Goal: Task Accomplishment & Management: Use online tool/utility

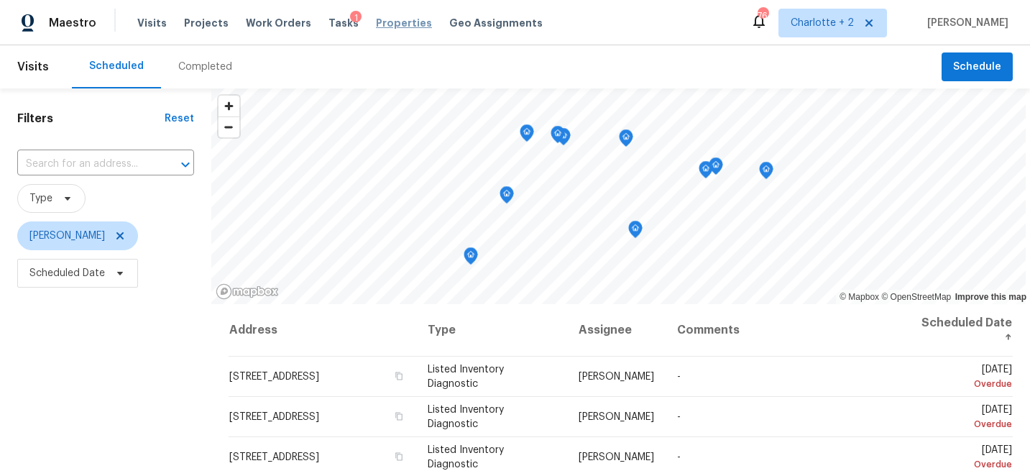
click at [385, 22] on span "Properties" at bounding box center [404, 23] width 56 height 14
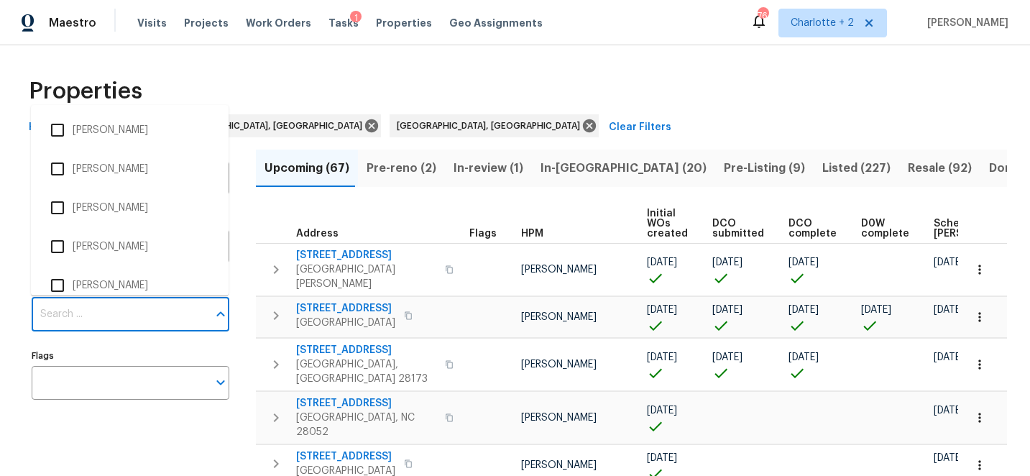
click at [96, 316] on input "Individuals" at bounding box center [120, 315] width 176 height 34
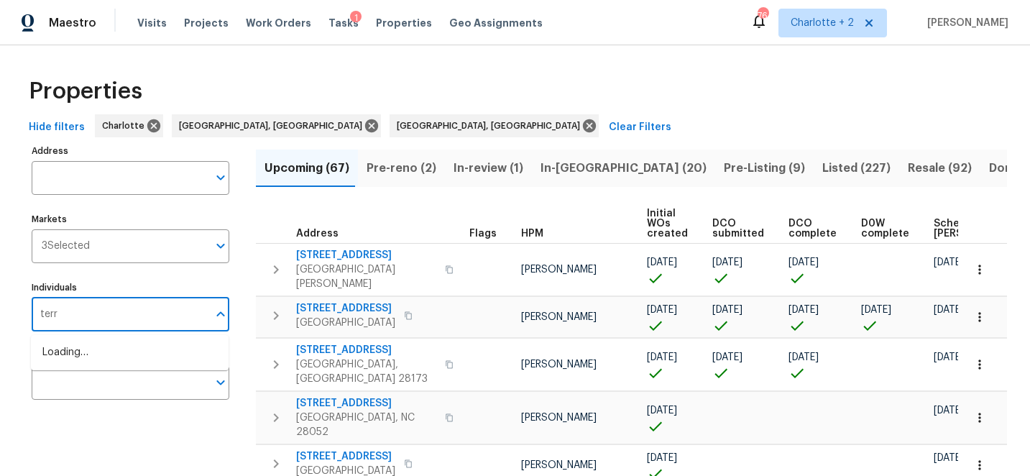
type input "terry"
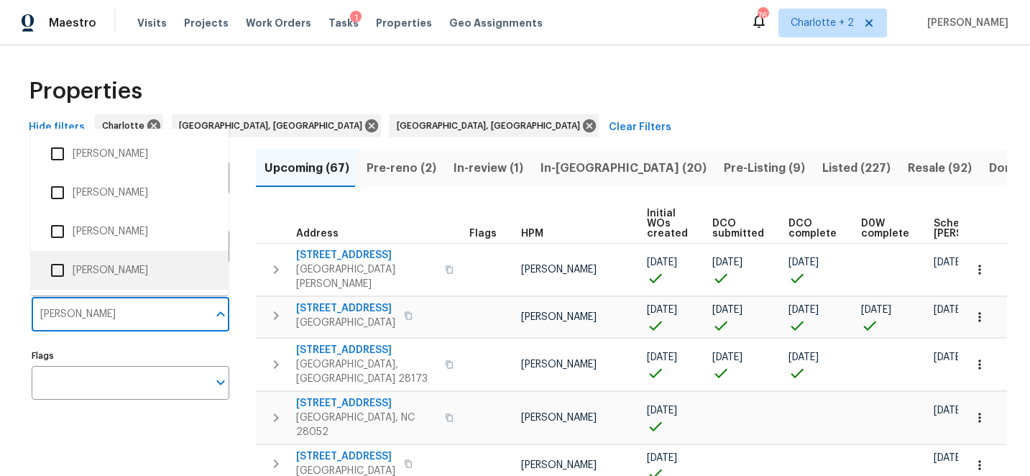
click at [59, 270] on input "checkbox" at bounding box center [57, 270] width 30 height 30
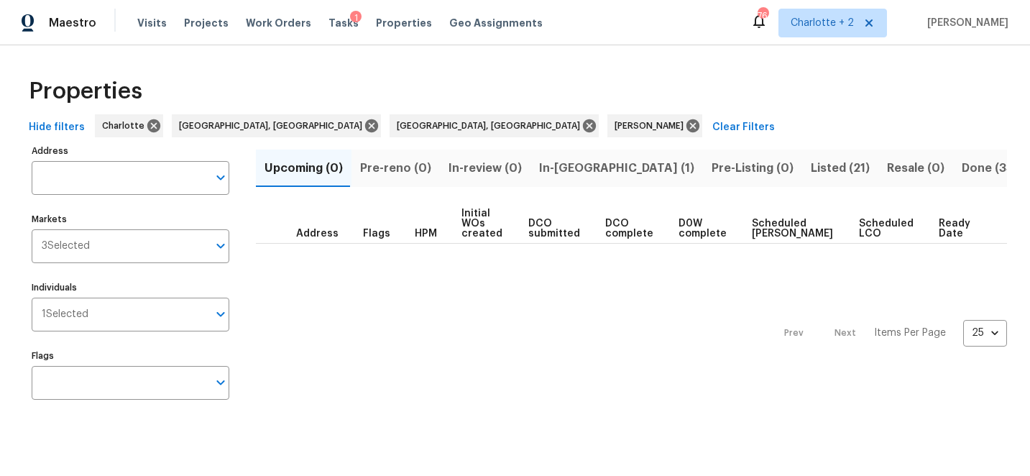
click at [554, 165] on span "In-reno (1)" at bounding box center [616, 168] width 155 height 20
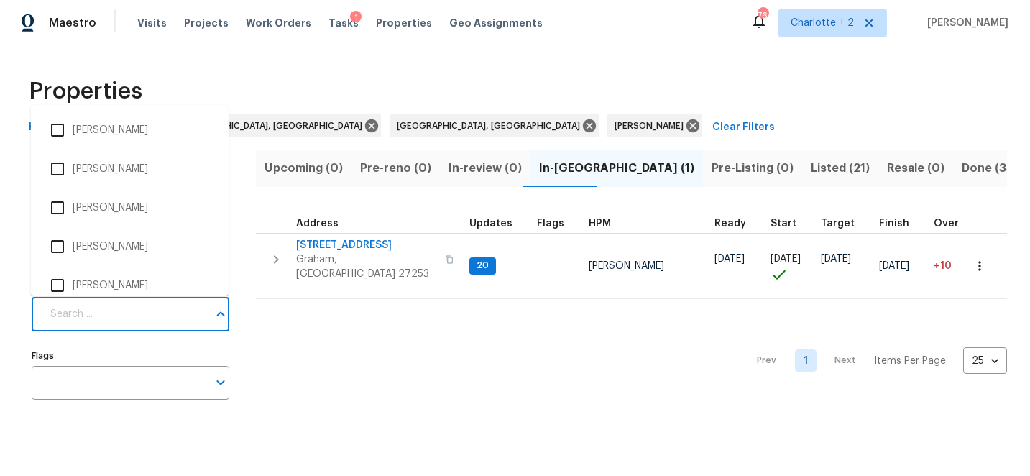
click at [99, 310] on input "Individuals" at bounding box center [125, 315] width 166 height 34
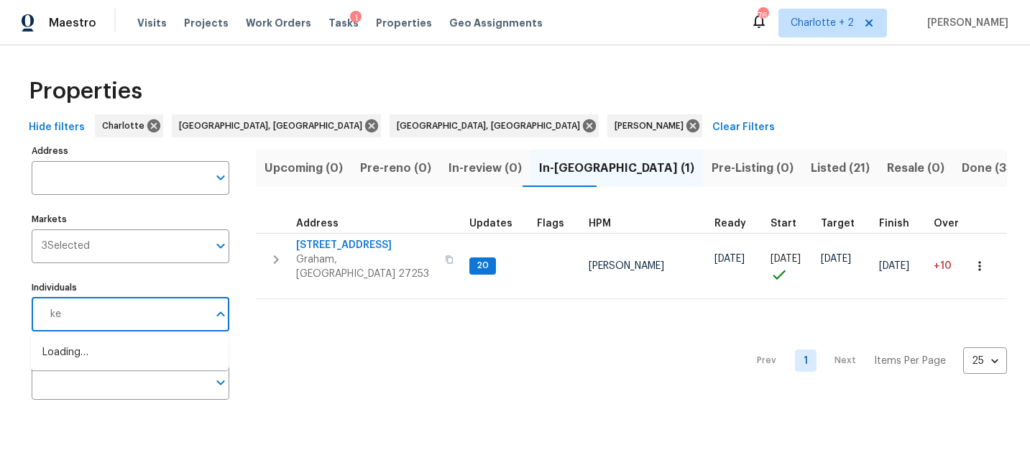
type input "ken"
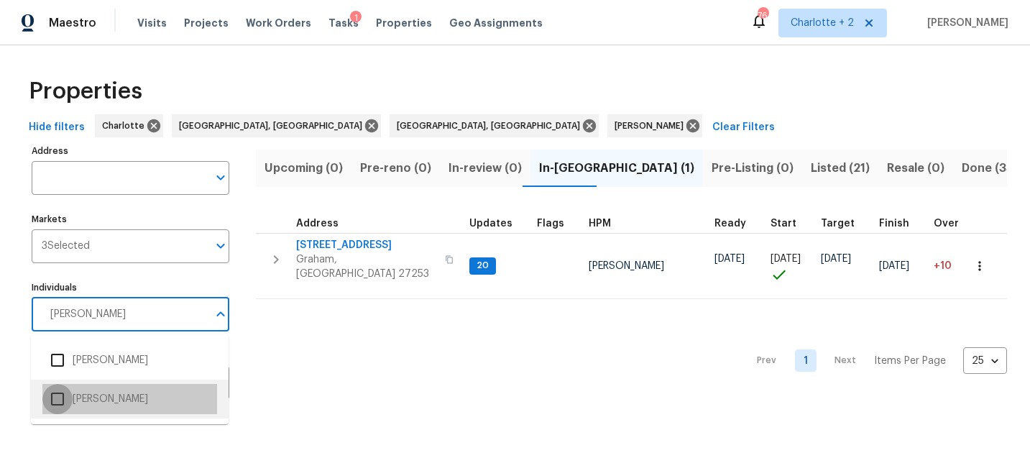
click at [56, 398] on input "checkbox" at bounding box center [57, 399] width 30 height 30
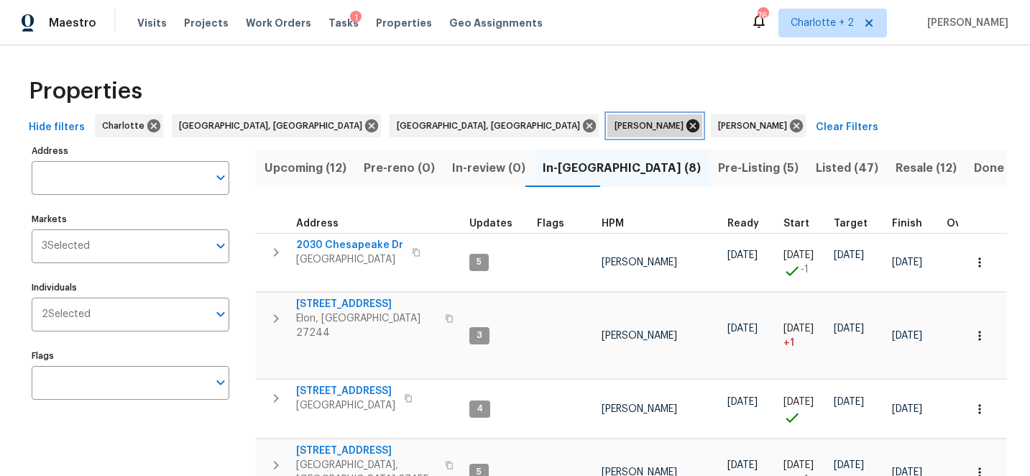
click at [686, 129] on icon at bounding box center [692, 125] width 13 height 13
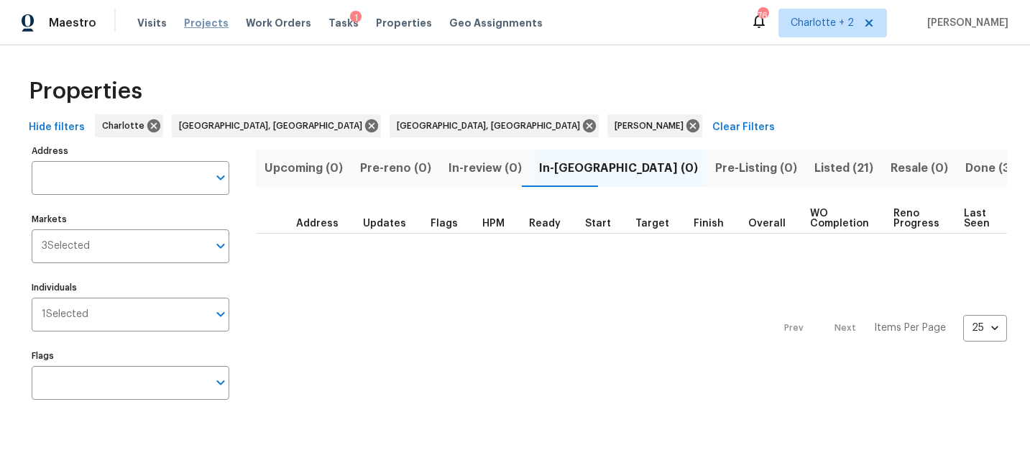
click at [206, 22] on span "Projects" at bounding box center [206, 23] width 45 height 14
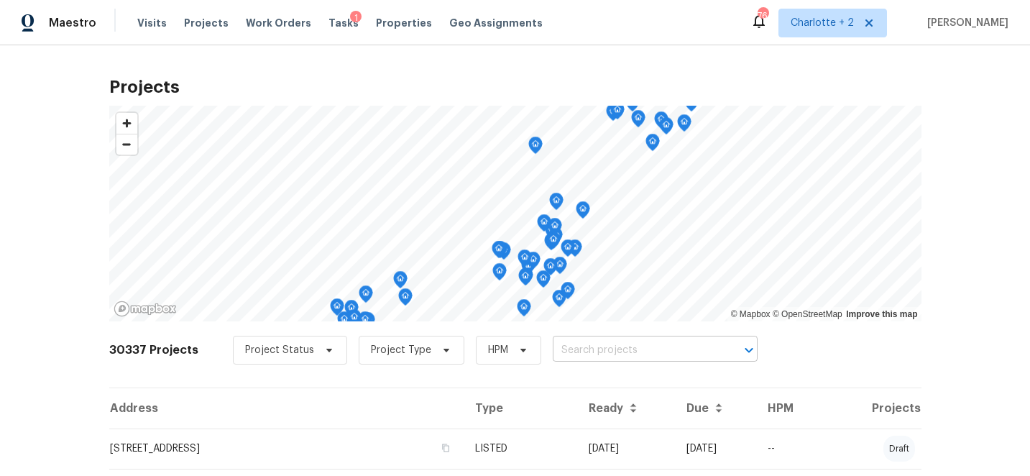
click at [568, 346] on input "text" at bounding box center [635, 350] width 165 height 22
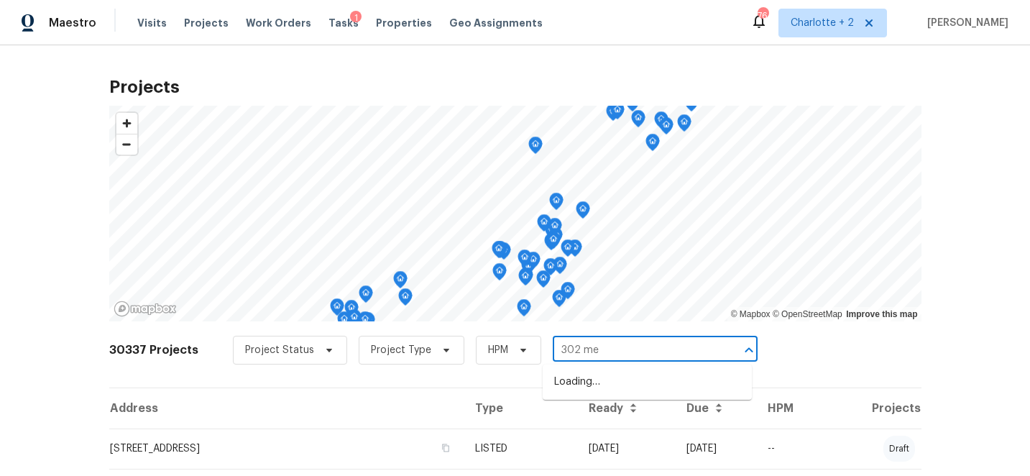
type input "302 mel"
click at [576, 376] on li "302 Melinda Ave, Kannapolis, NC 28083" at bounding box center [647, 382] width 209 height 24
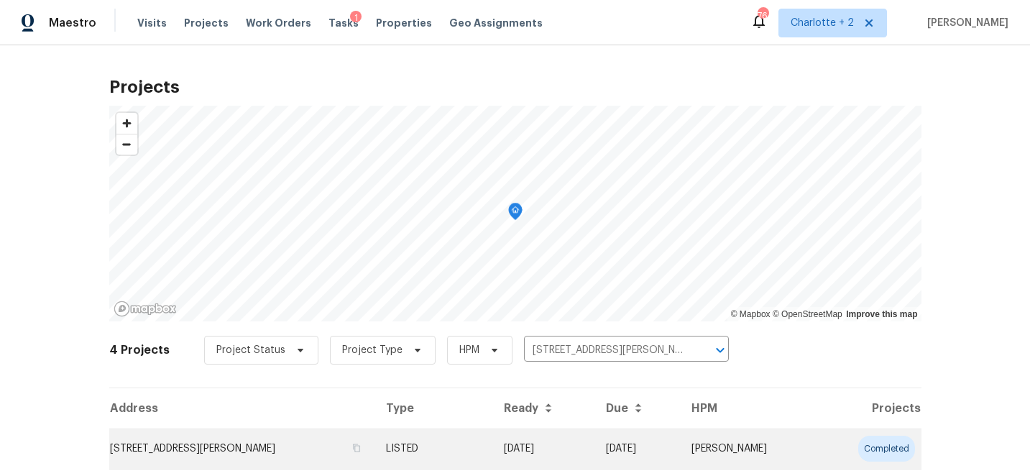
click at [594, 452] on td "08/28/25" at bounding box center [543, 448] width 102 height 40
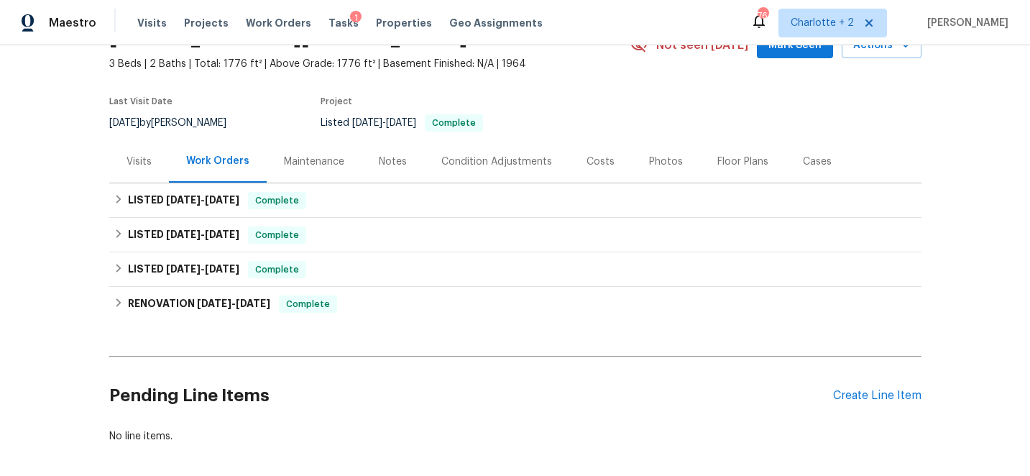
scroll to position [124, 0]
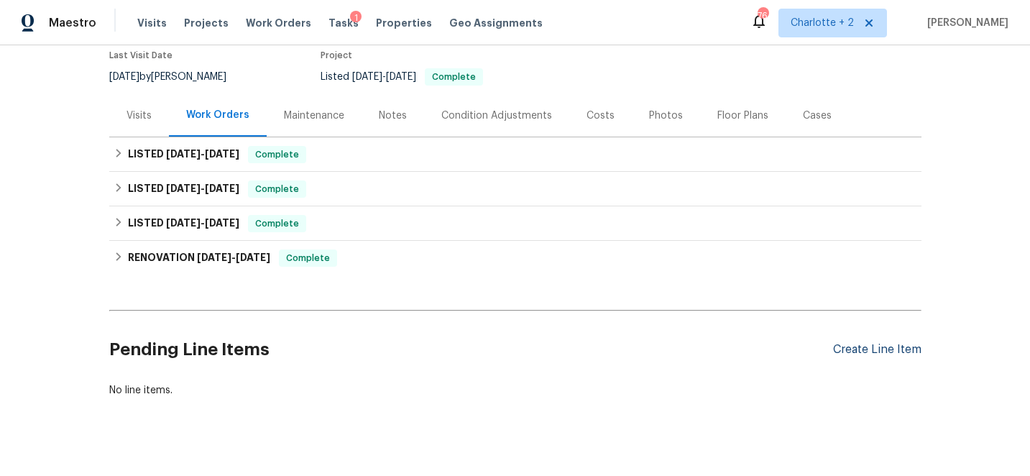
click at [878, 345] on div "Create Line Item" at bounding box center [877, 350] width 88 height 14
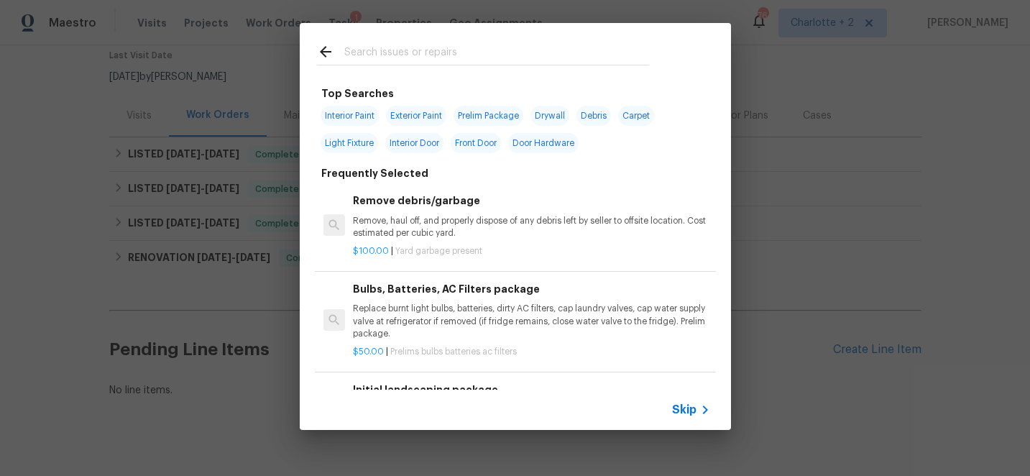
click at [381, 51] on input "text" at bounding box center [496, 54] width 305 height 22
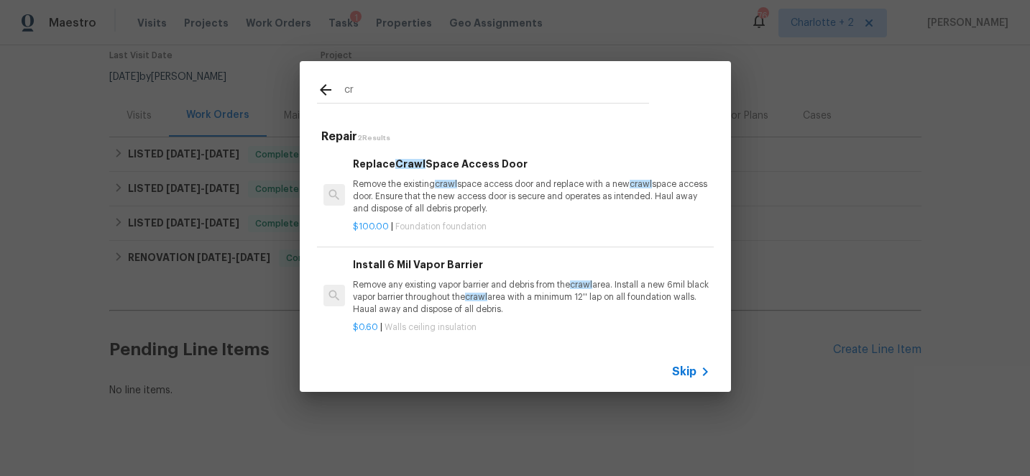
type input "c"
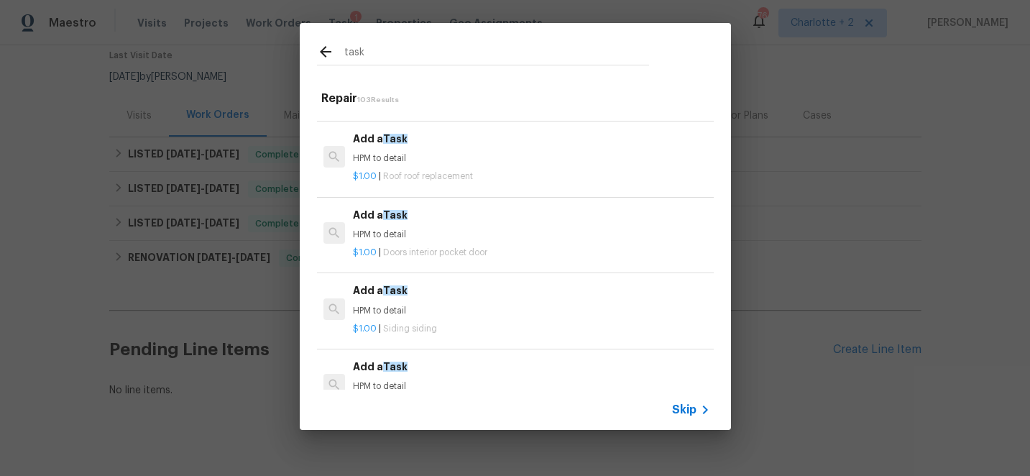
scroll to position [217, 0]
type input "t"
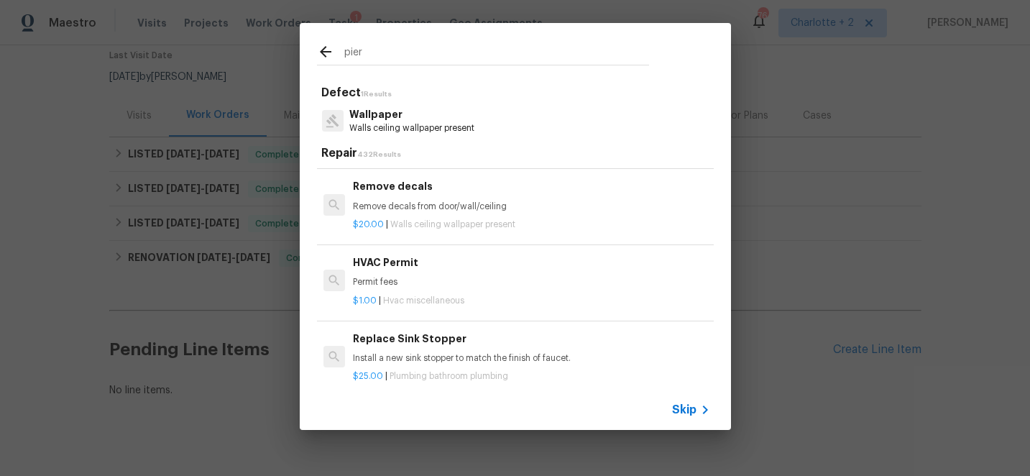
scroll to position [443, 0]
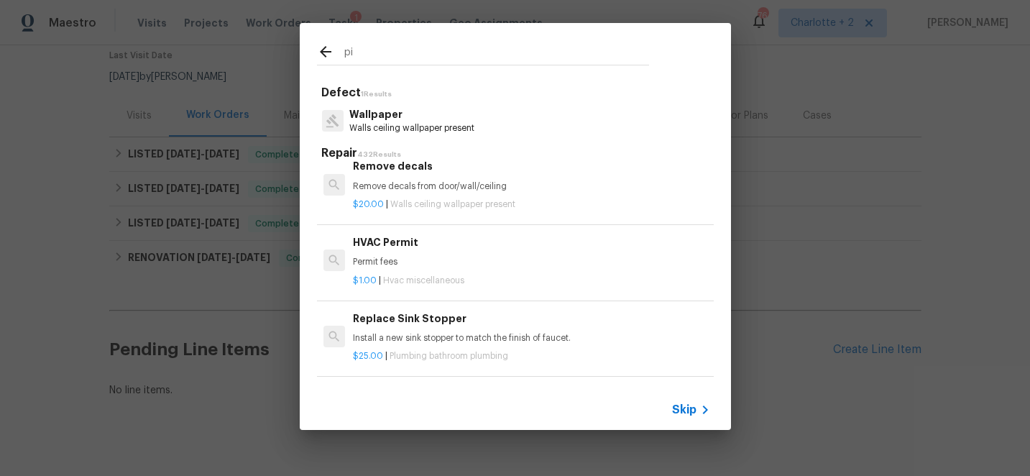
type input "p"
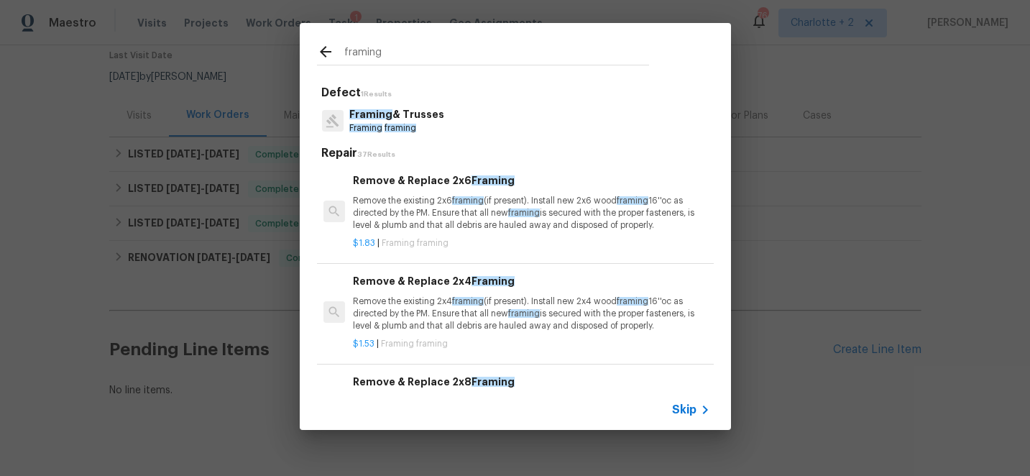
type input "framing"
click at [432, 121] on p "Framing & Trusses" at bounding box center [396, 114] width 95 height 15
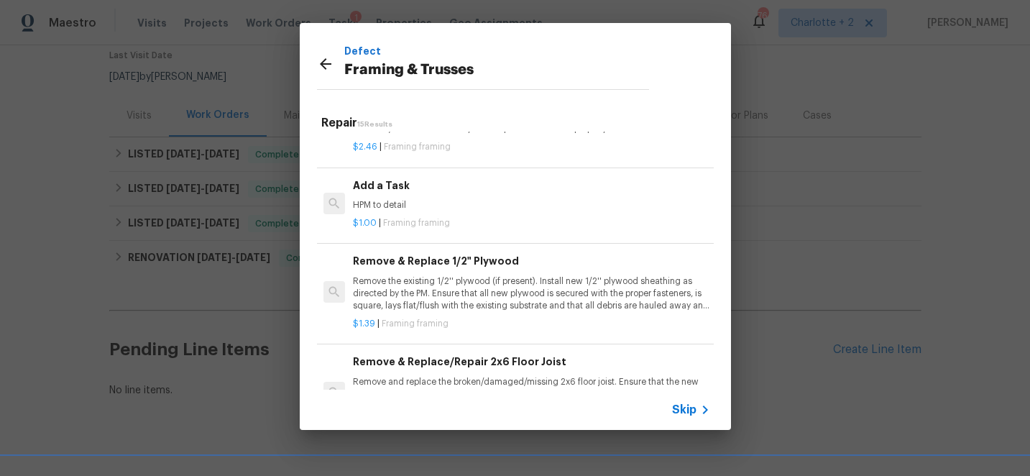
scroll to position [1050, 0]
click at [376, 177] on h6 "Add a Task" at bounding box center [531, 183] width 356 height 16
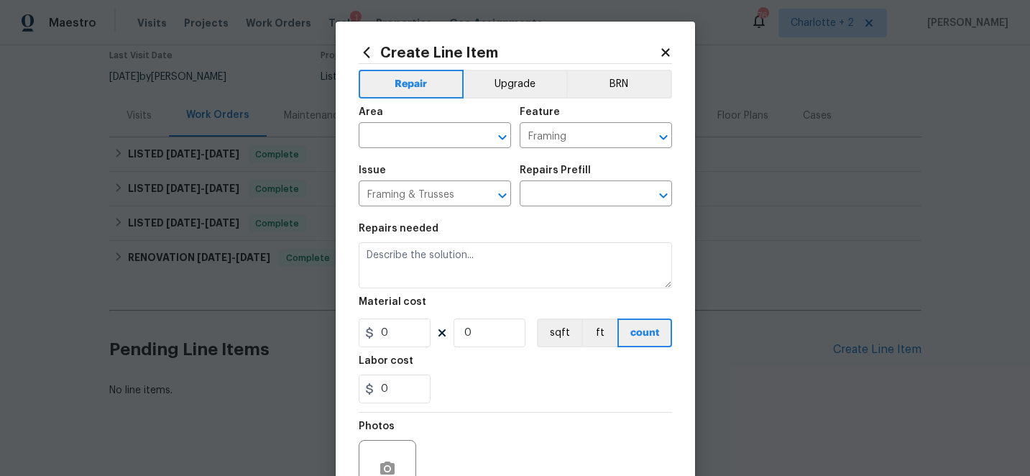
type textarea "HPM to detail"
type input "1"
type input "Add a Task $1.00"
type input "1"
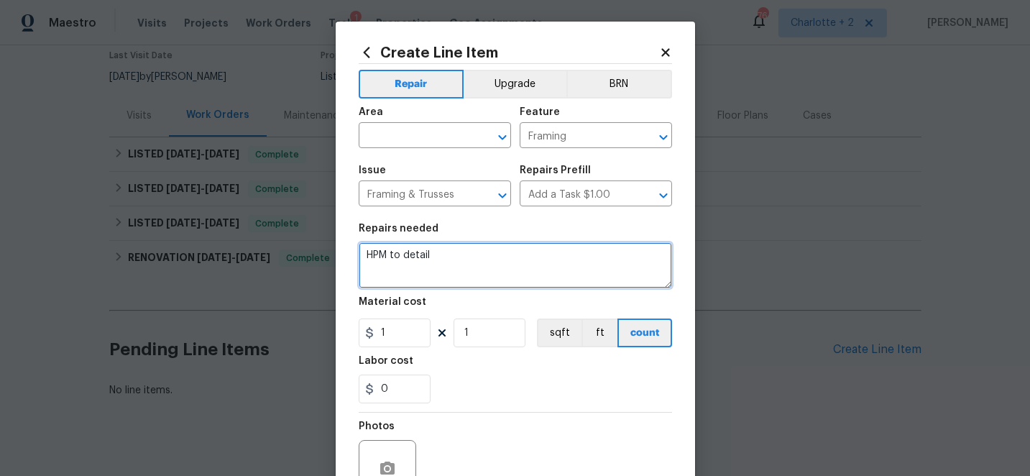
click at [437, 252] on textarea "HPM to detail" at bounding box center [515, 265] width 313 height 46
type textarea "H"
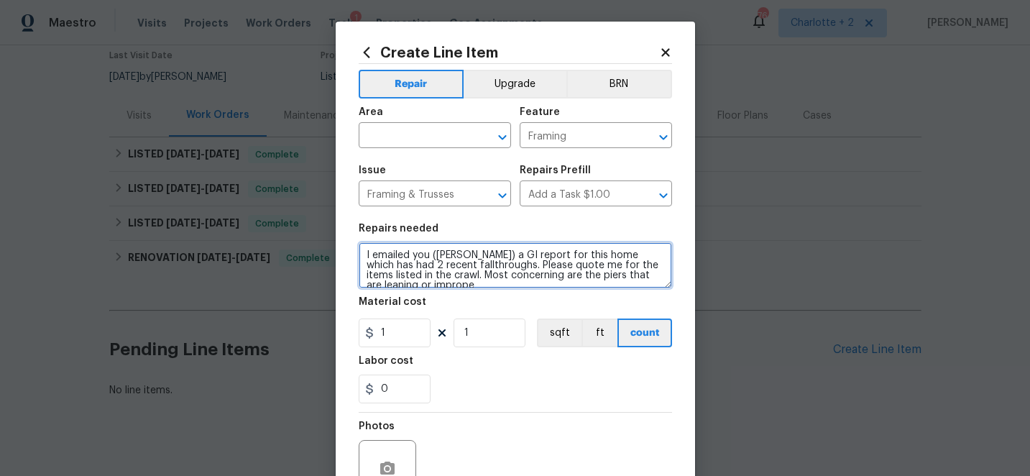
scroll to position [3, 0]
type textarea "I emailed you (Rafael) a GI report for this home which has had 2 recent fallthr…"
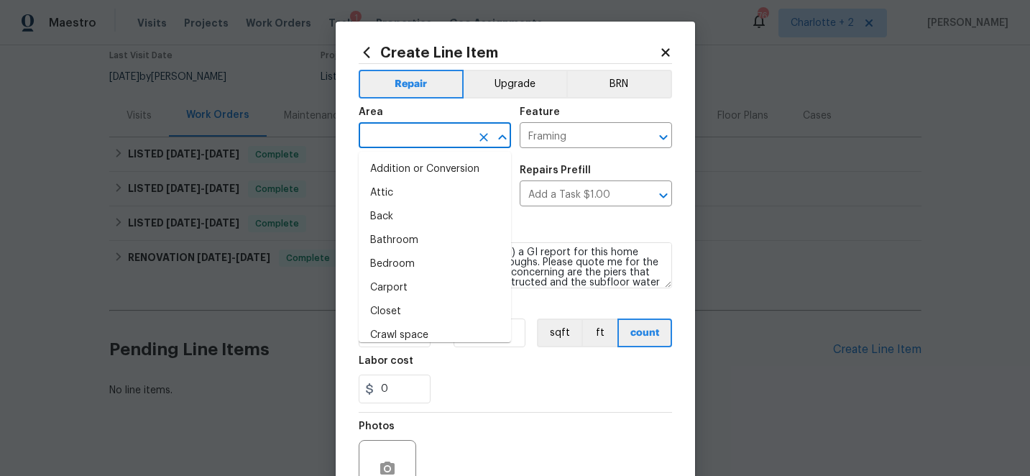
click at [425, 132] on input "text" at bounding box center [415, 137] width 112 height 22
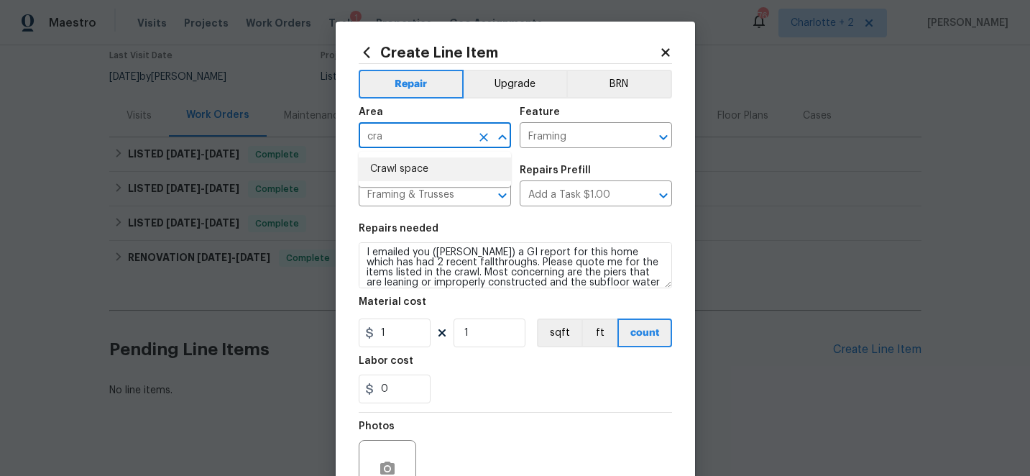
click at [418, 167] on li "Crawl space" at bounding box center [435, 169] width 152 height 24
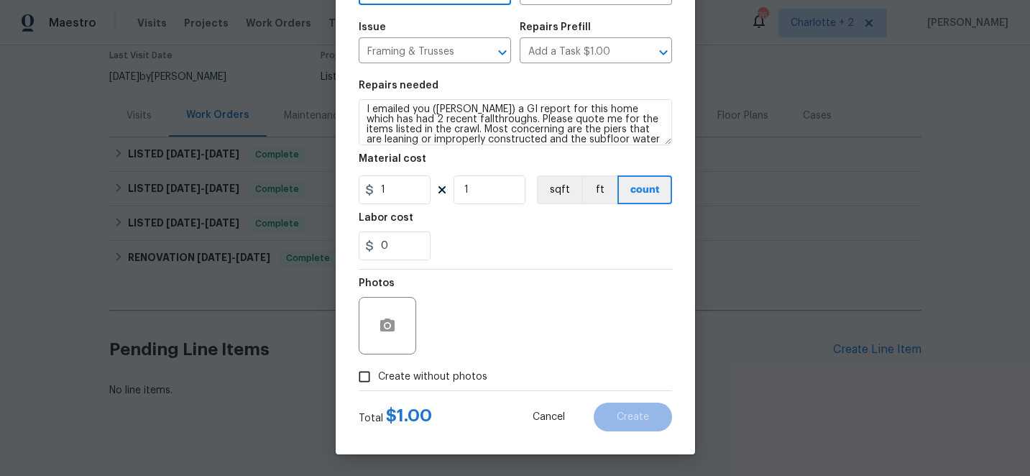
type input "Crawl space"
click at [367, 377] on input "Create without photos" at bounding box center [364, 376] width 27 height 27
checkbox input "true"
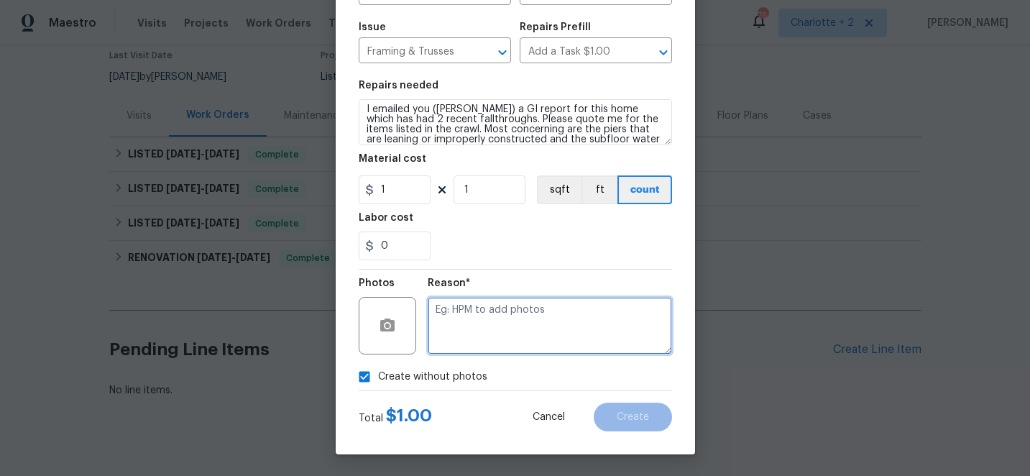
click at [511, 324] on textarea at bounding box center [550, 325] width 244 height 57
type textarea "edit"
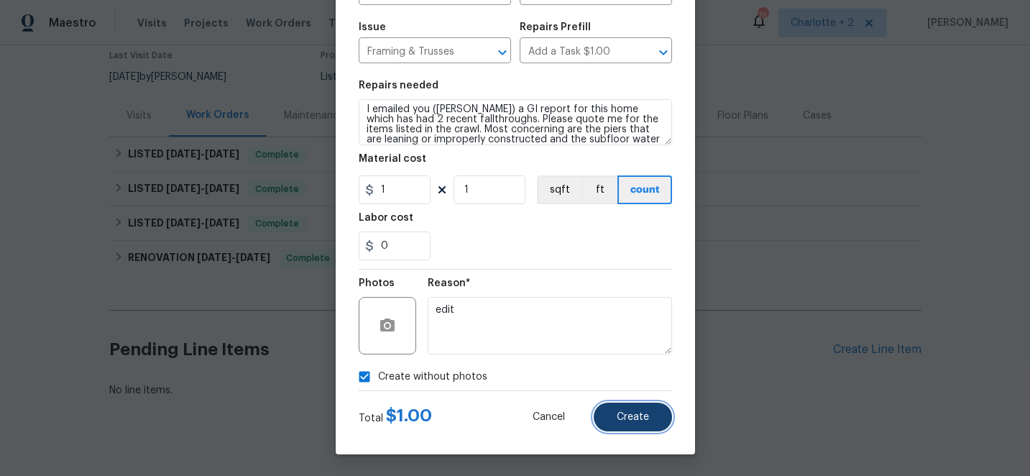
click at [634, 414] on span "Create" at bounding box center [633, 417] width 32 height 11
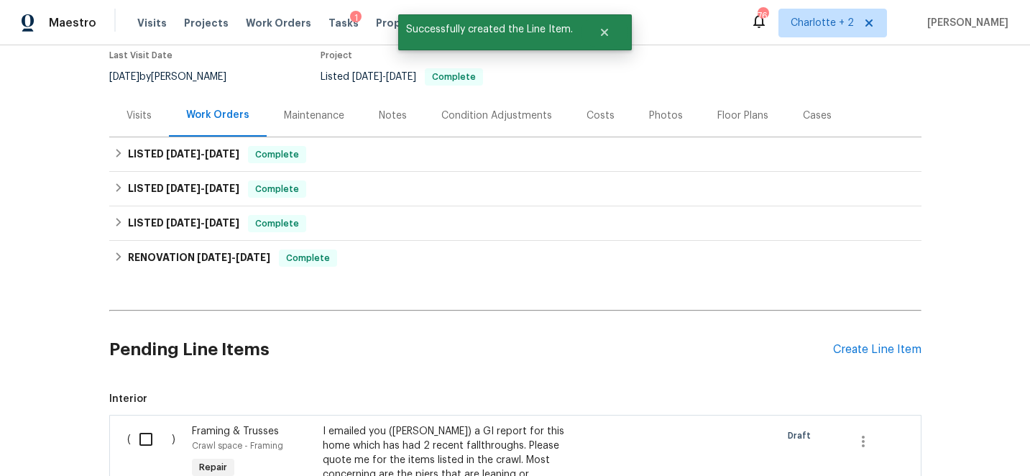
click at [147, 432] on input "checkbox" at bounding box center [151, 439] width 41 height 30
checkbox input "true"
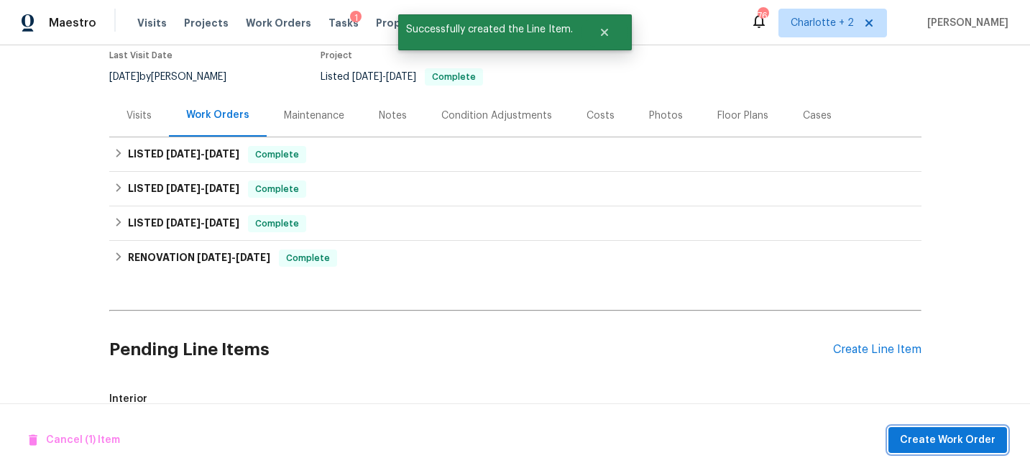
click at [981, 438] on span "Create Work Order" at bounding box center [948, 440] width 96 height 18
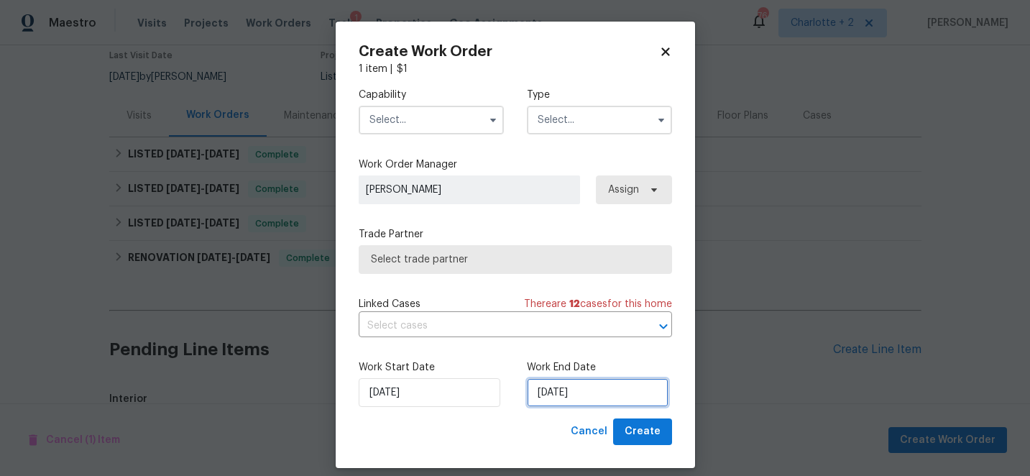
click at [596, 397] on input "9/9/2025" at bounding box center [598, 392] width 142 height 29
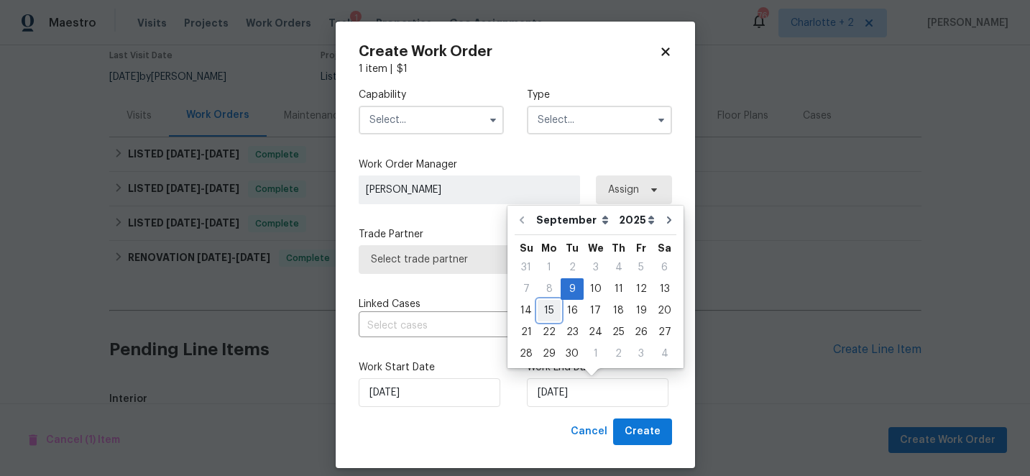
click at [544, 311] on div "15" at bounding box center [549, 310] width 23 height 20
type input "9/15/2025"
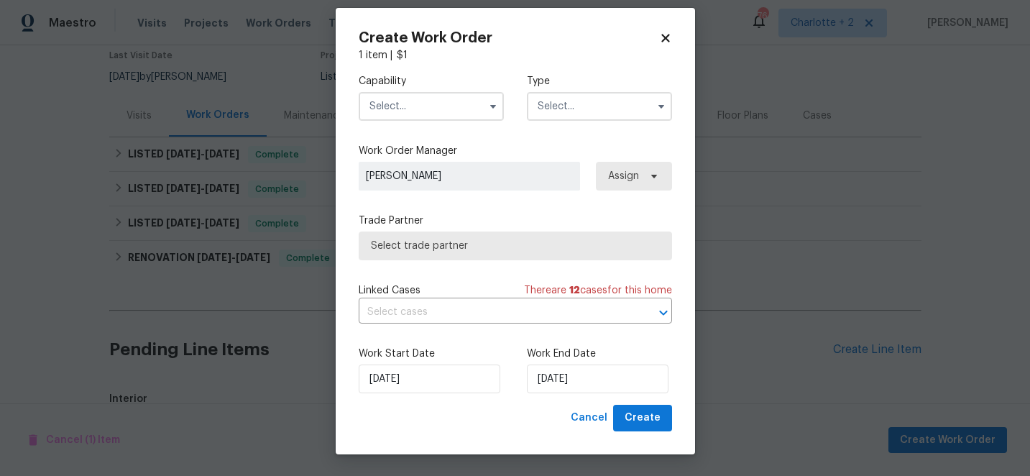
scroll to position [0, 0]
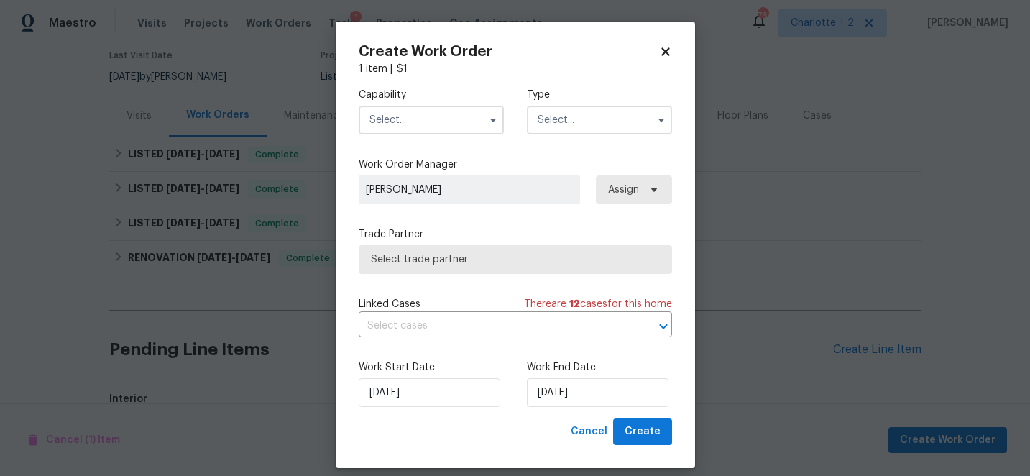
click at [438, 123] on input "text" at bounding box center [431, 120] width 145 height 29
click at [482, 79] on div "Capability Agent Appliance Bathtub Resurfacing BRN And Lrr Broker Cabinets Carp…" at bounding box center [515, 111] width 313 height 70
click at [468, 120] on input "text" at bounding box center [431, 120] width 145 height 29
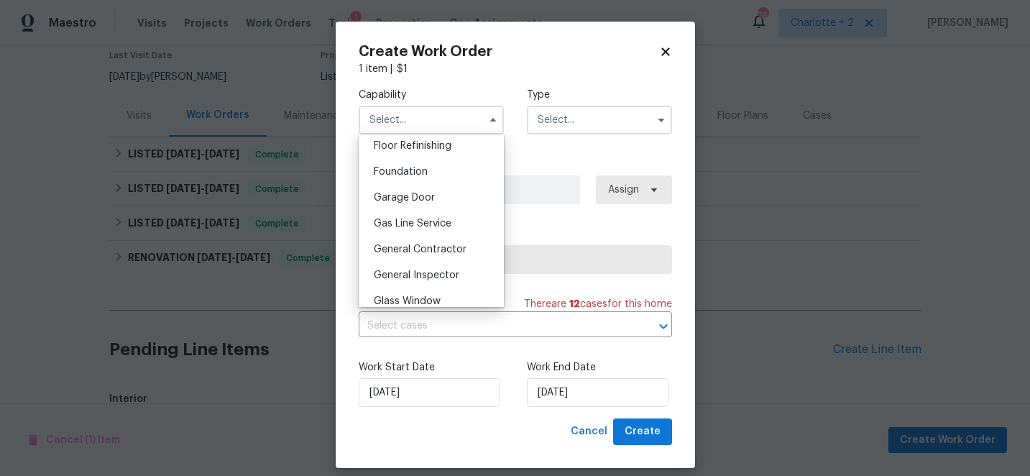
scroll to position [617, 0]
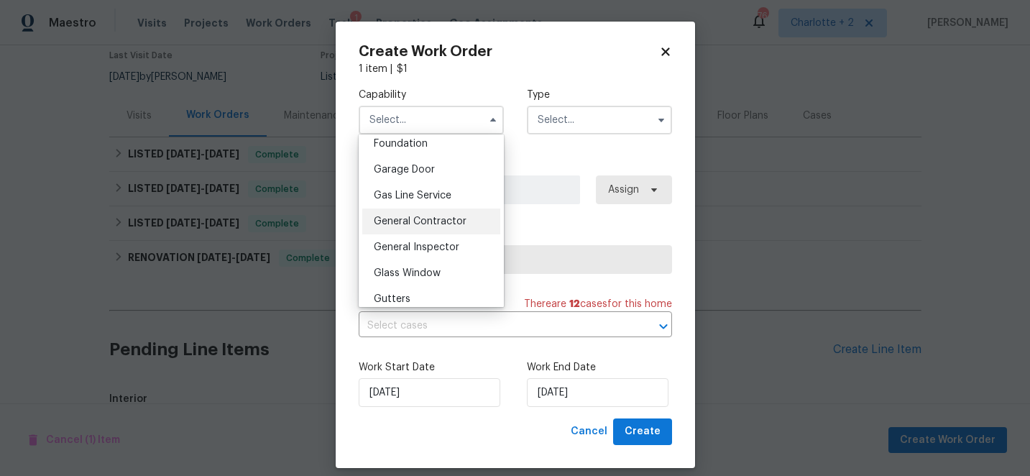
click at [441, 220] on span "General Contractor" at bounding box center [420, 221] width 93 height 10
type input "General Contractor"
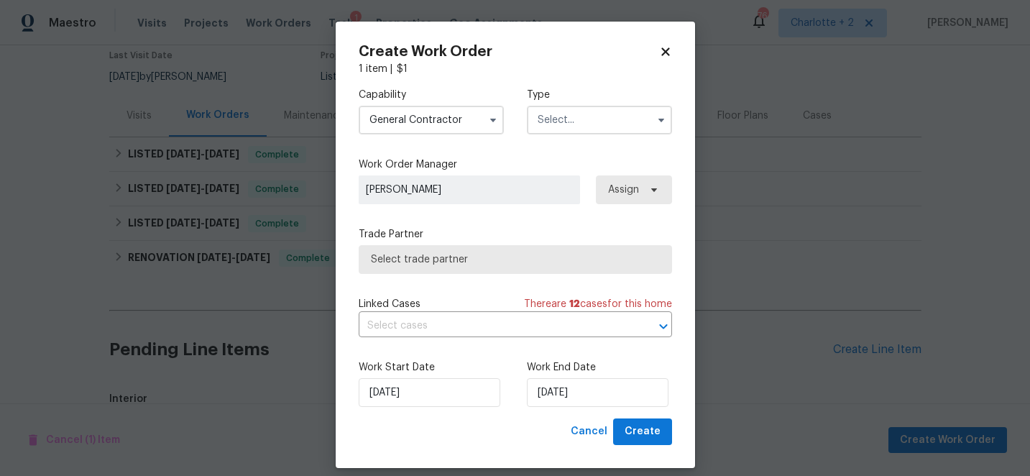
click at [563, 123] on input "text" at bounding box center [599, 120] width 145 height 29
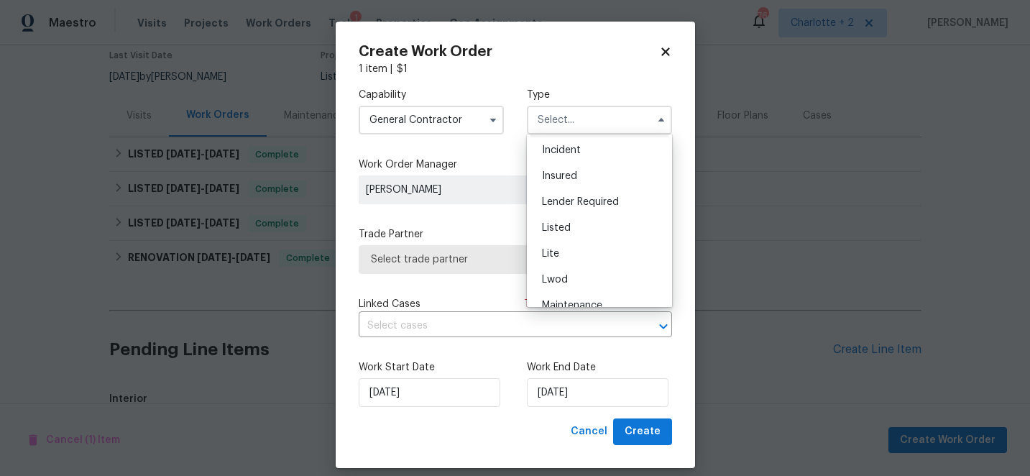
scroll to position [90, 0]
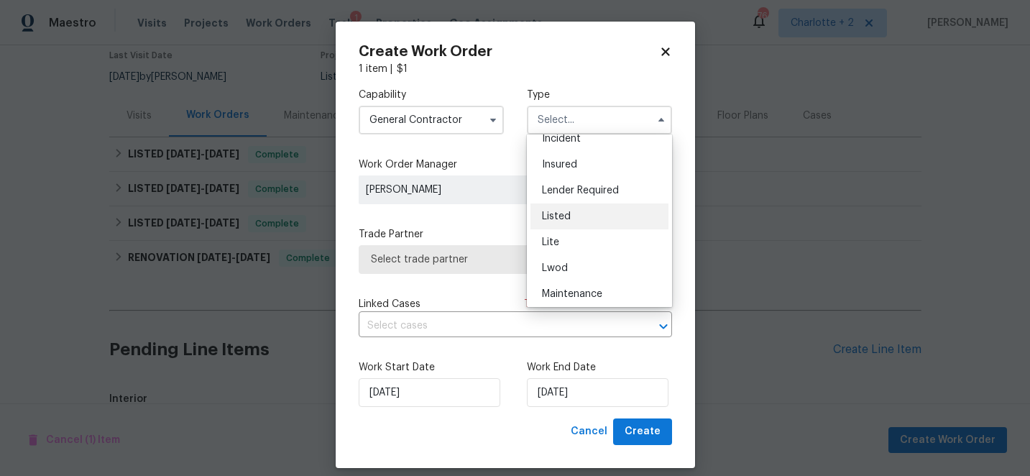
click at [558, 218] on span "Listed" at bounding box center [556, 216] width 29 height 10
type input "Listed"
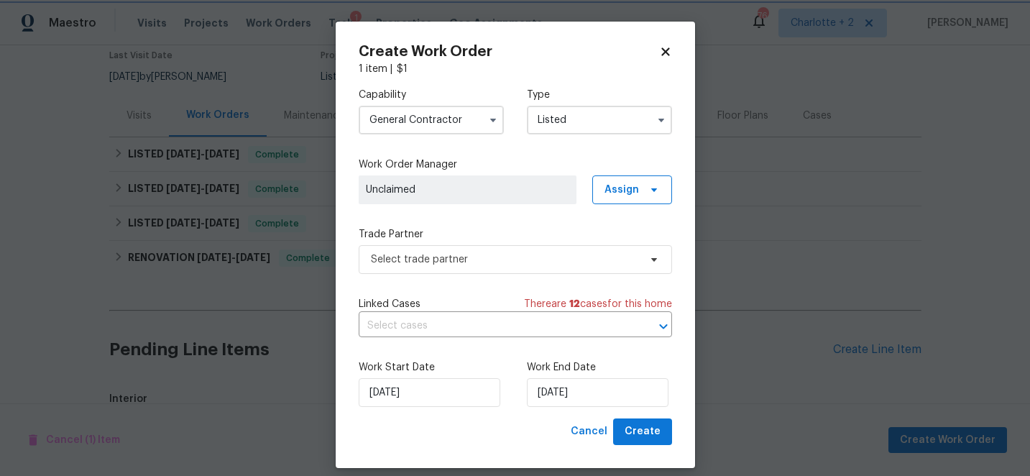
scroll to position [0, 0]
click at [647, 183] on span "Assign" at bounding box center [632, 189] width 80 height 29
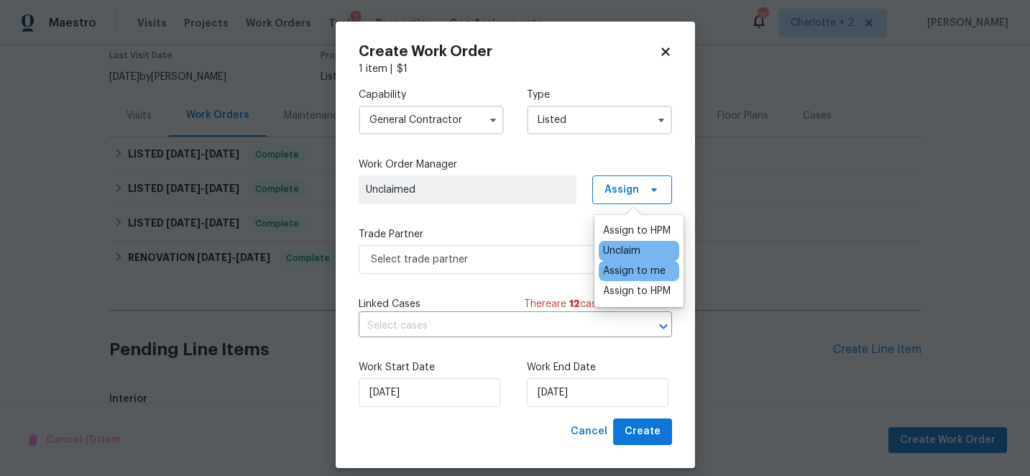
click at [632, 267] on div "Assign to me" at bounding box center [634, 271] width 63 height 14
click at [530, 281] on div "Capability General Contractor Type Listed Work Order Manager Chip Hunter Assign…" at bounding box center [515, 247] width 313 height 342
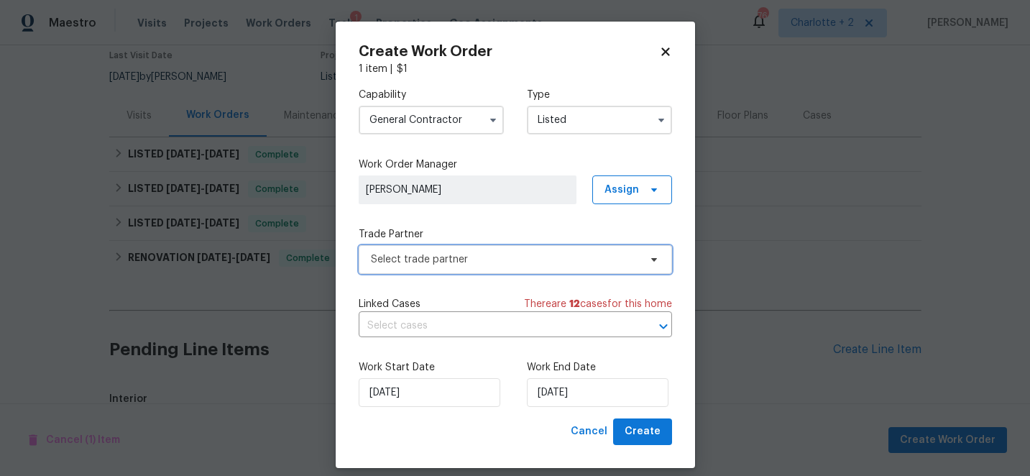
click at [520, 259] on span "Select trade partner" at bounding box center [505, 259] width 268 height 14
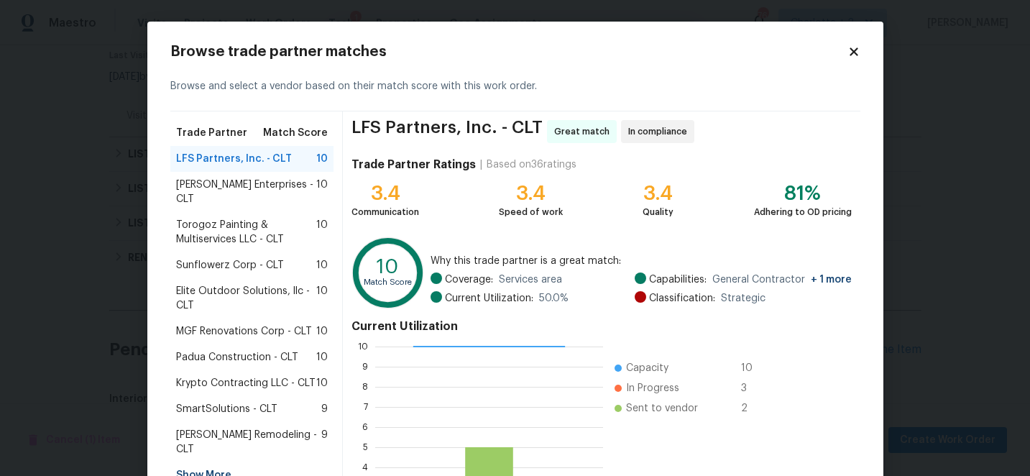
scroll to position [158, 0]
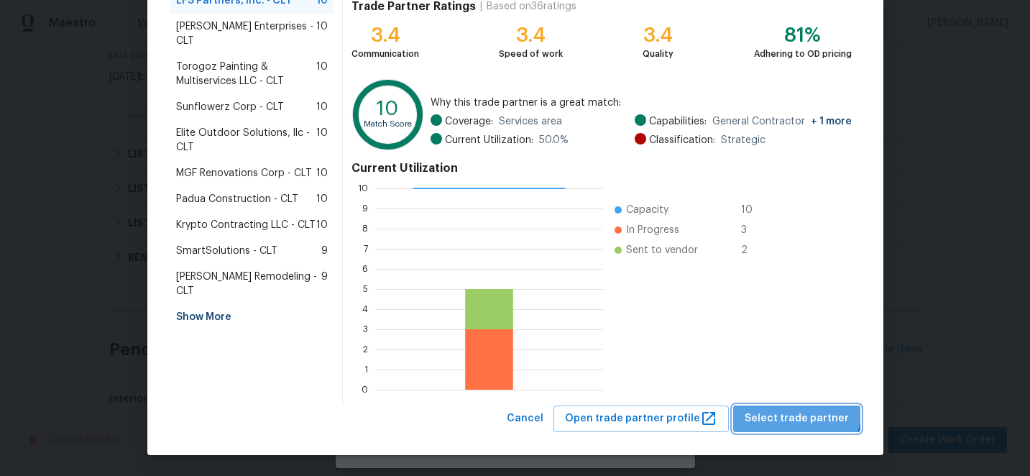
click at [803, 410] on span "Select trade partner" at bounding box center [797, 419] width 104 height 18
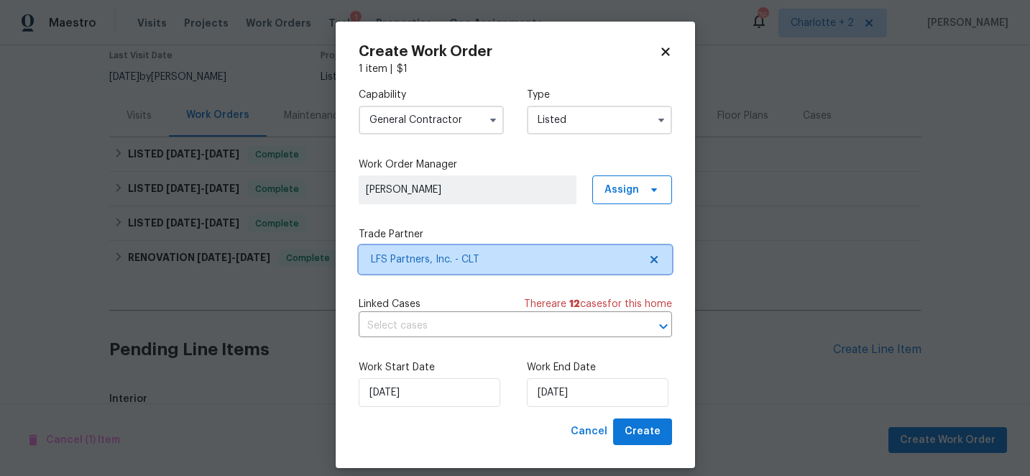
scroll to position [0, 0]
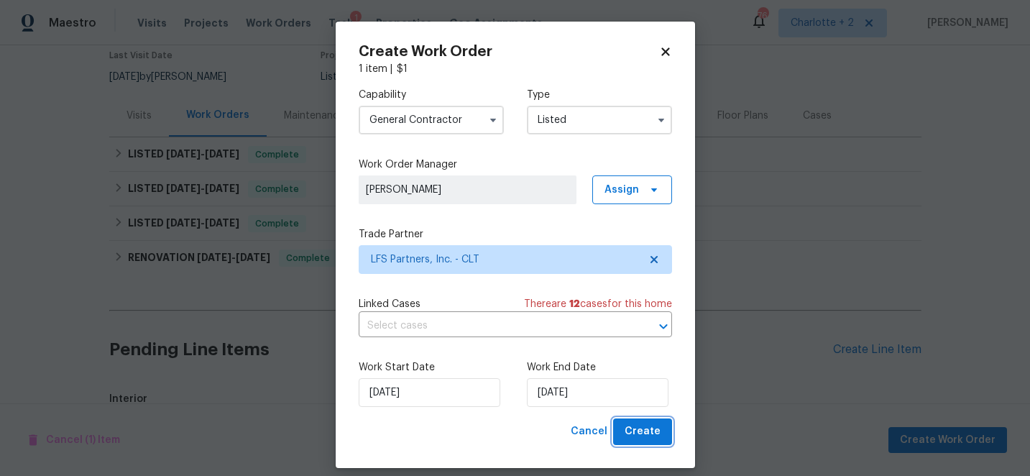
click at [626, 433] on button "Create" at bounding box center [642, 431] width 59 height 27
checkbox input "false"
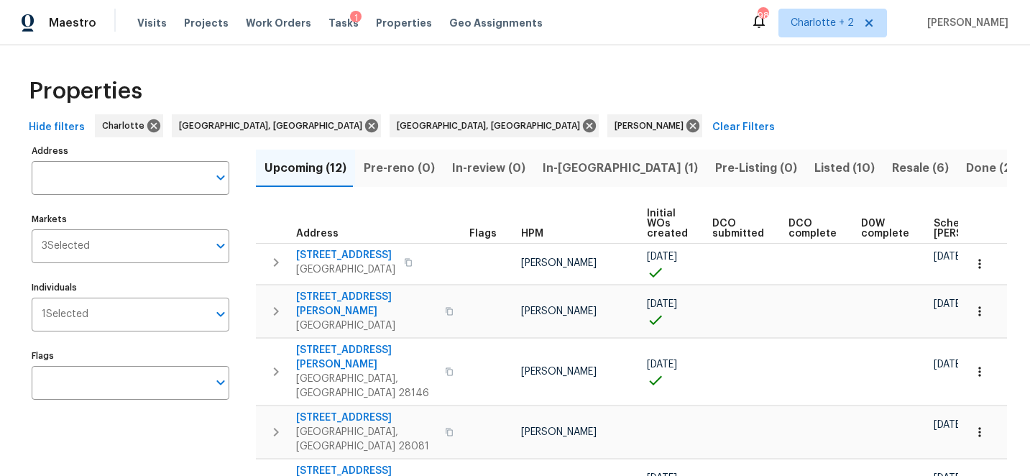
click at [554, 168] on span "In-reno (1)" at bounding box center [620, 168] width 155 height 20
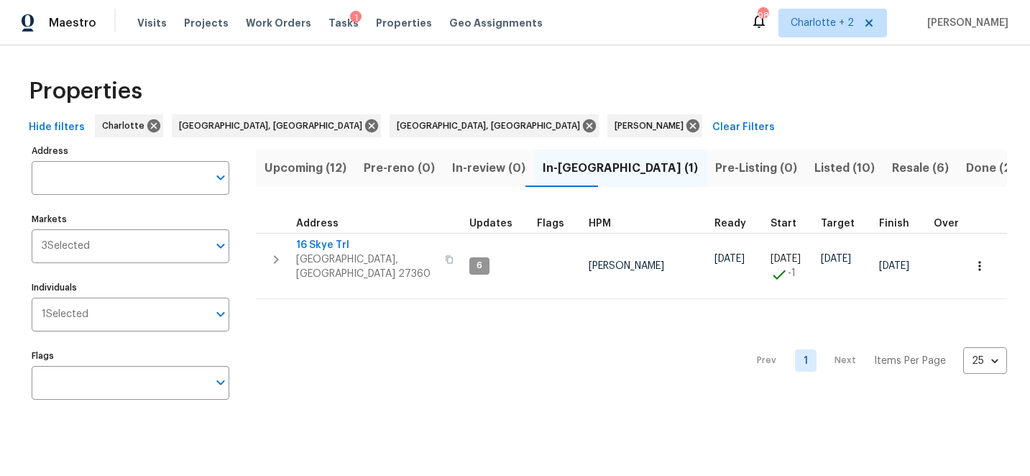
click at [297, 167] on span "Upcoming (12)" at bounding box center [305, 168] width 82 height 20
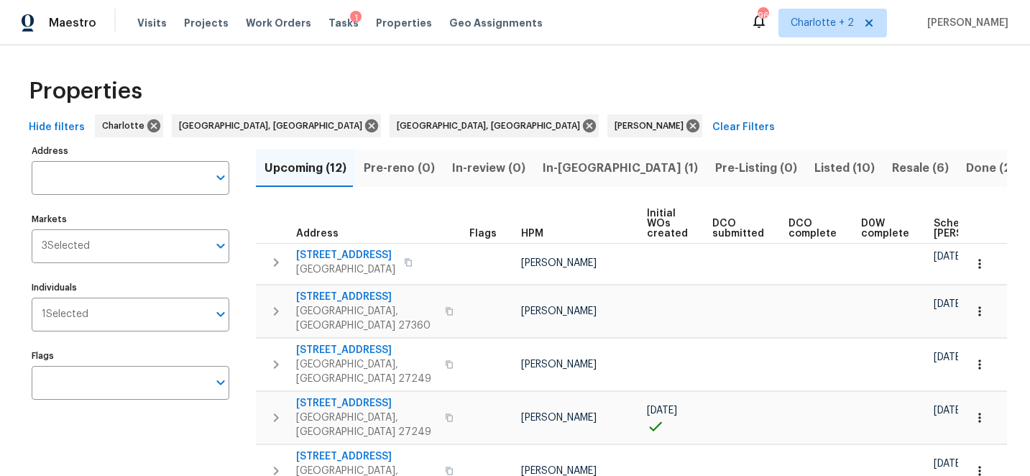
click at [940, 219] on span "Scheduled COE" at bounding box center [974, 228] width 81 height 20
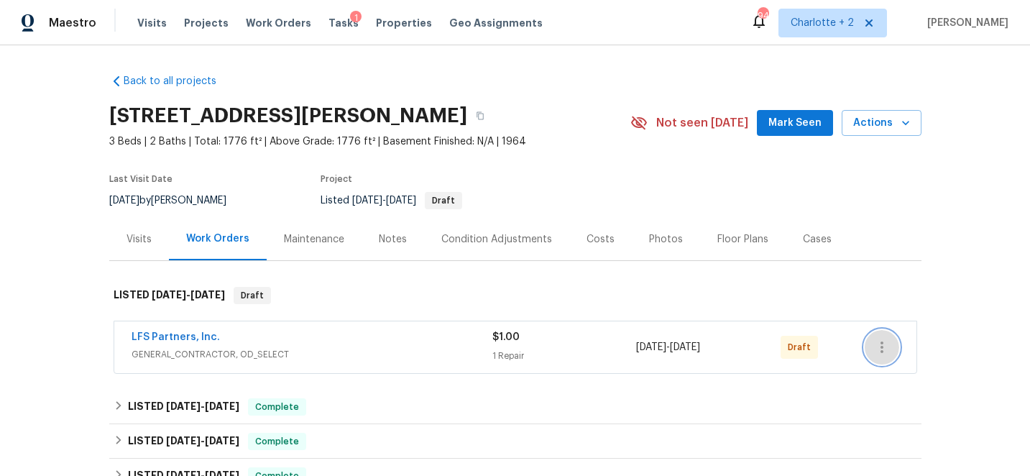
click at [881, 345] on icon "button" at bounding box center [881, 347] width 17 height 17
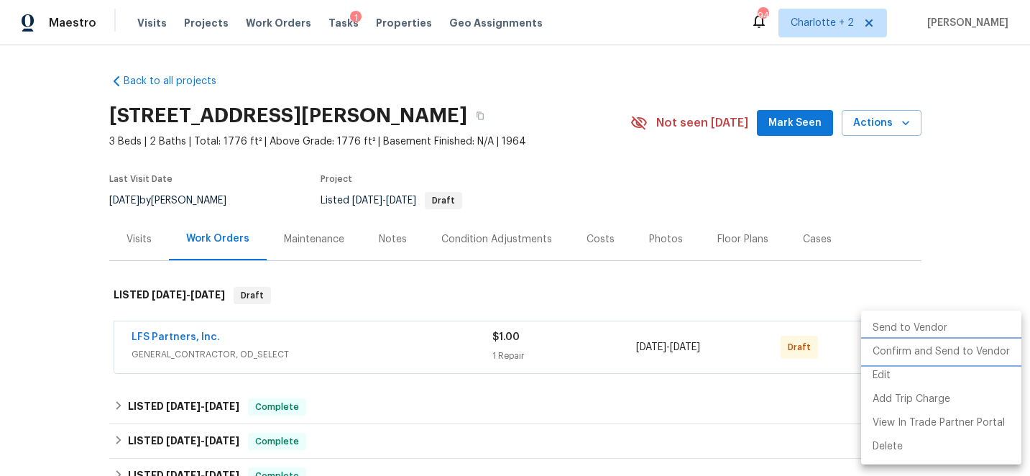
click at [942, 351] on li "Confirm and Send to Vendor" at bounding box center [941, 352] width 160 height 24
